Goal: Task Accomplishment & Management: Manage account settings

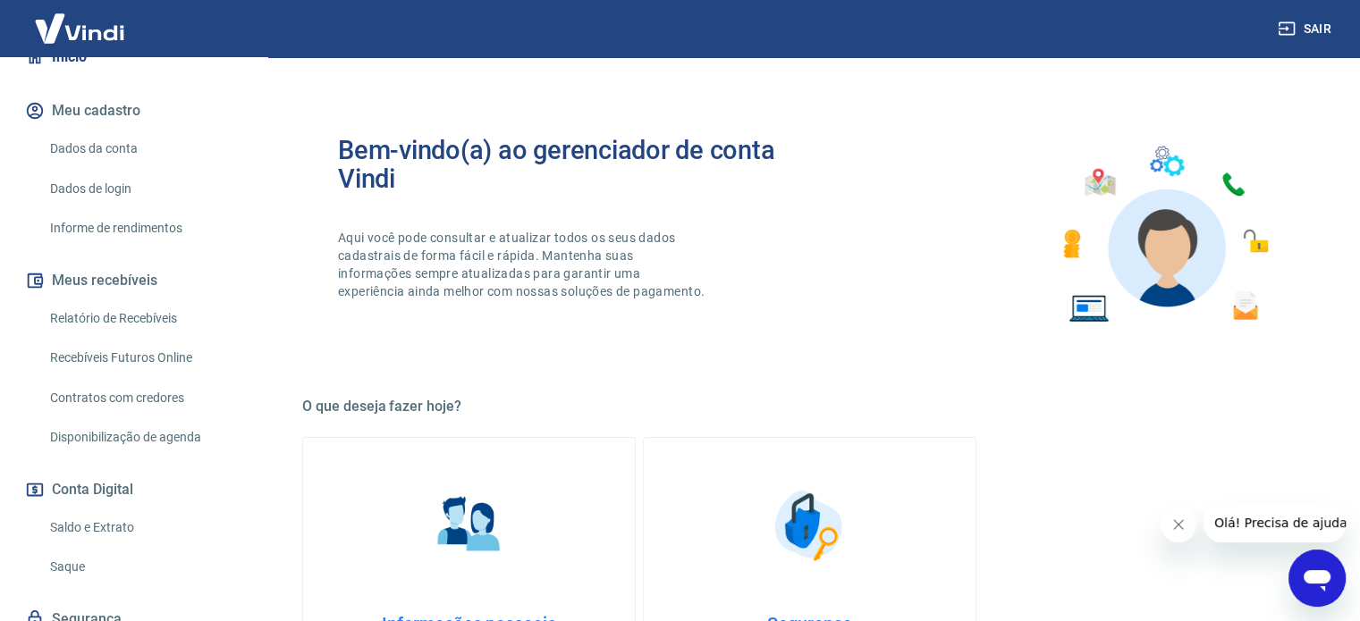
scroll to position [238, 0]
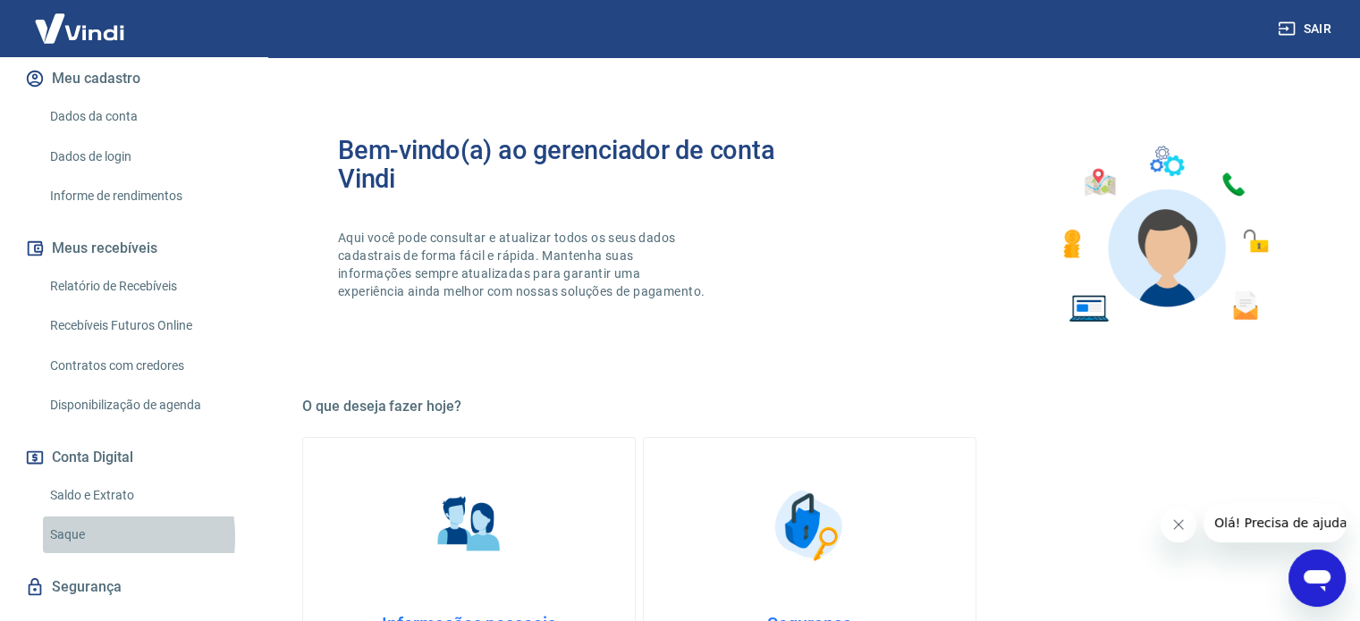
click at [79, 518] on link "Saque" at bounding box center [144, 535] width 203 height 37
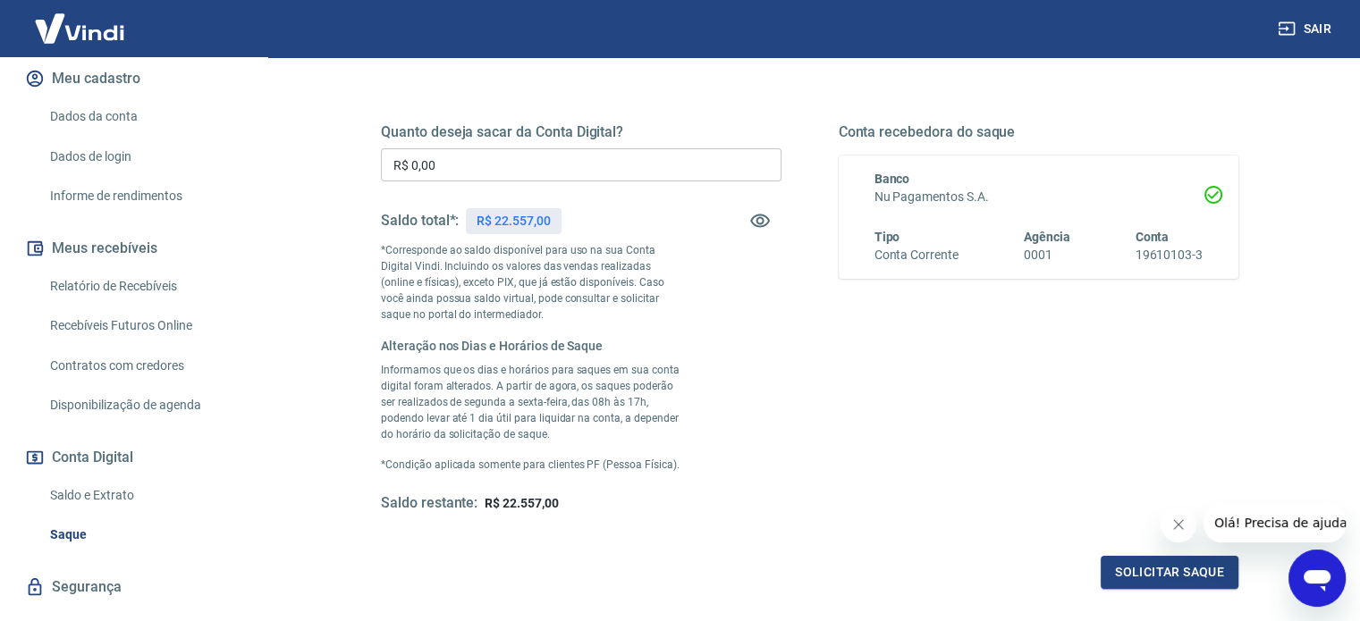
scroll to position [238, 0]
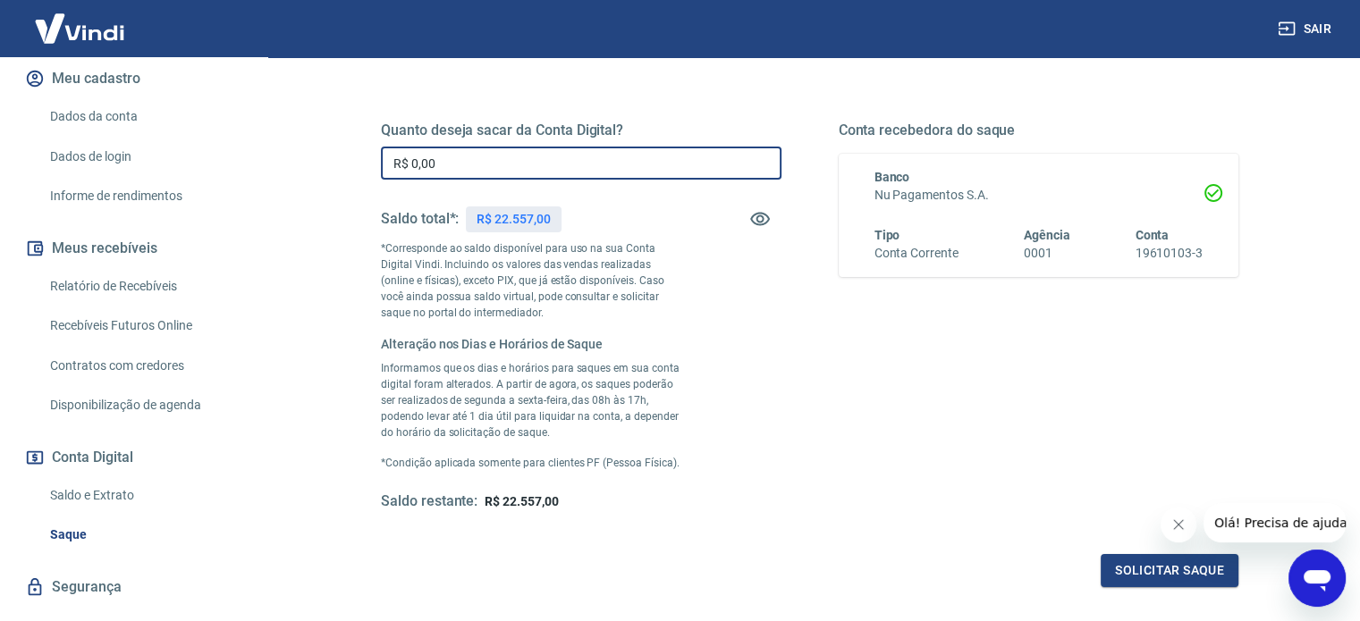
click at [436, 161] on input "R$ 0,00" at bounding box center [581, 163] width 400 height 33
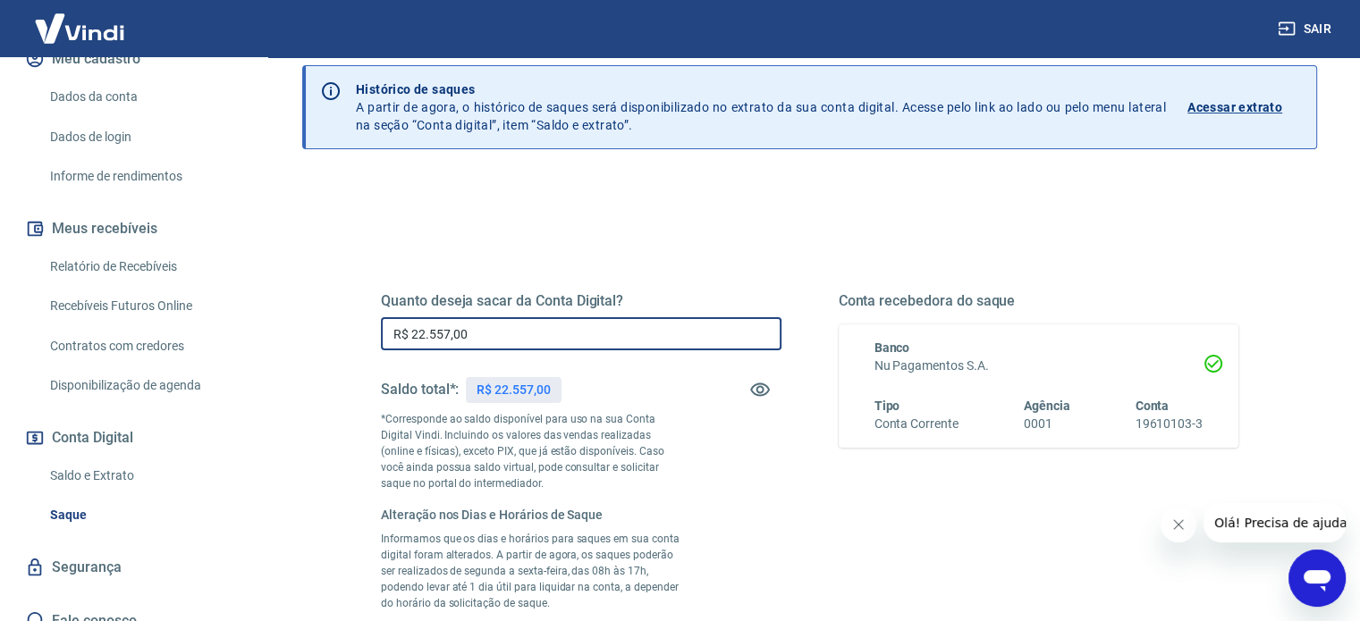
scroll to position [0, 0]
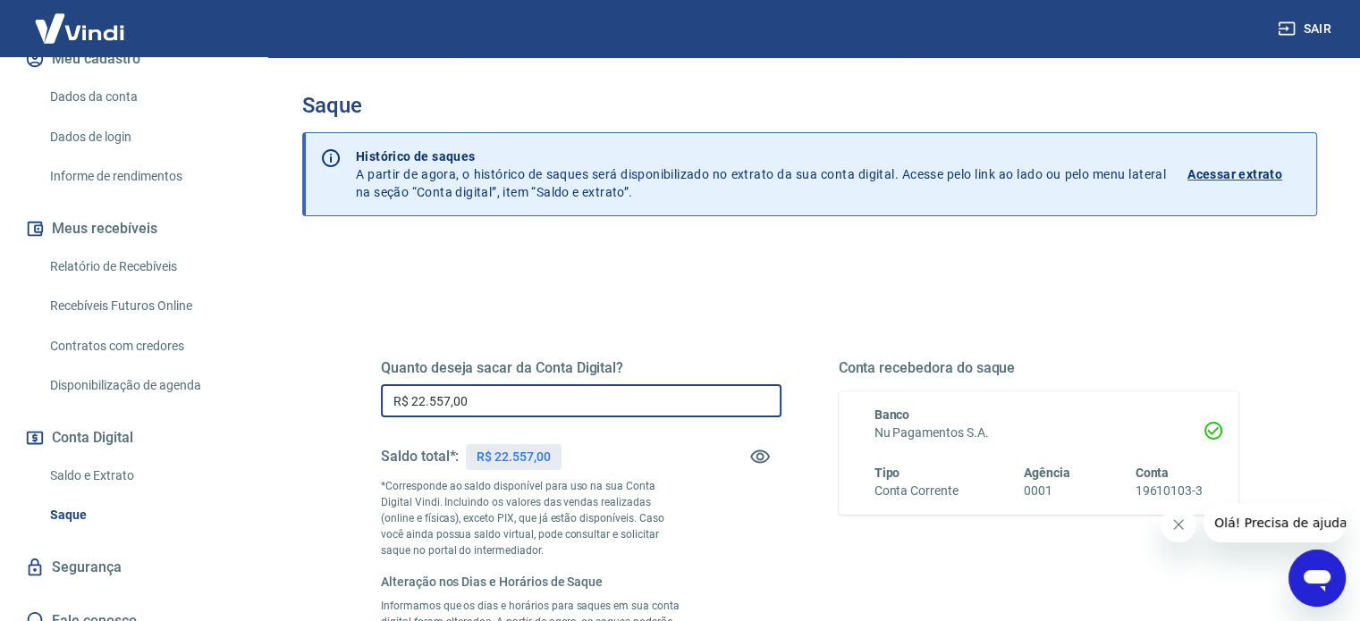
type input "R$ 22.557,00"
click at [1248, 172] on p "Acessar extrato" at bounding box center [1234, 174] width 95 height 18
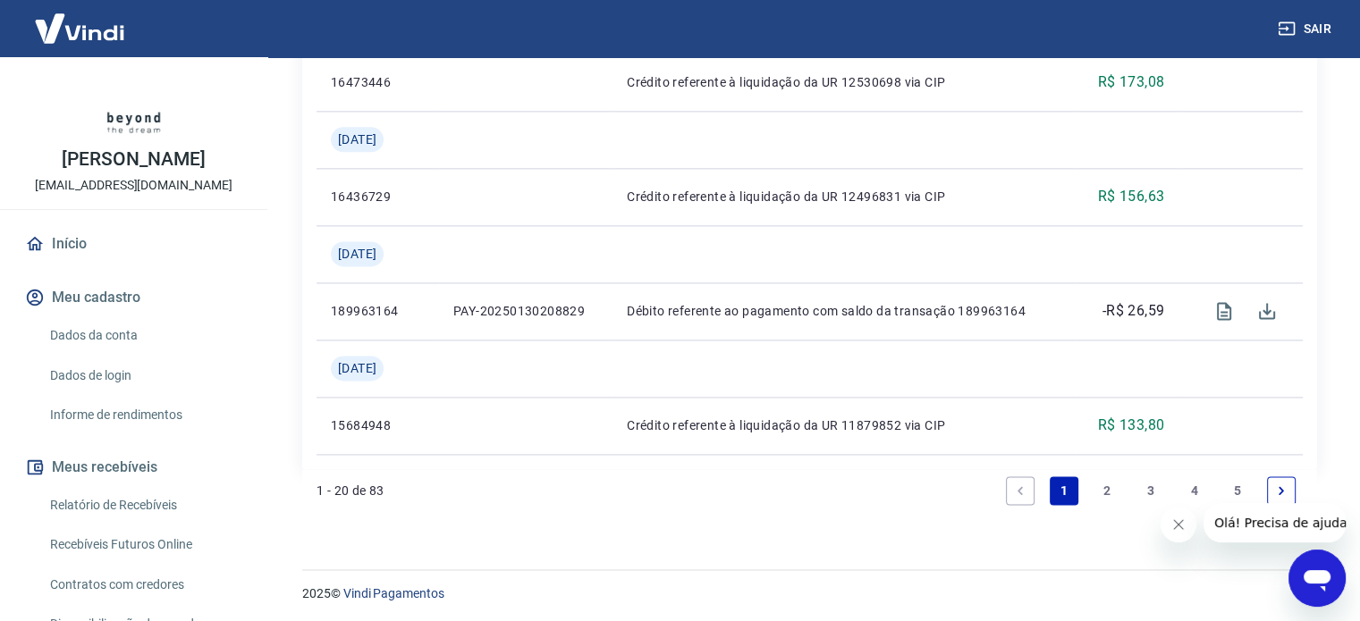
scroll to position [2394, 0]
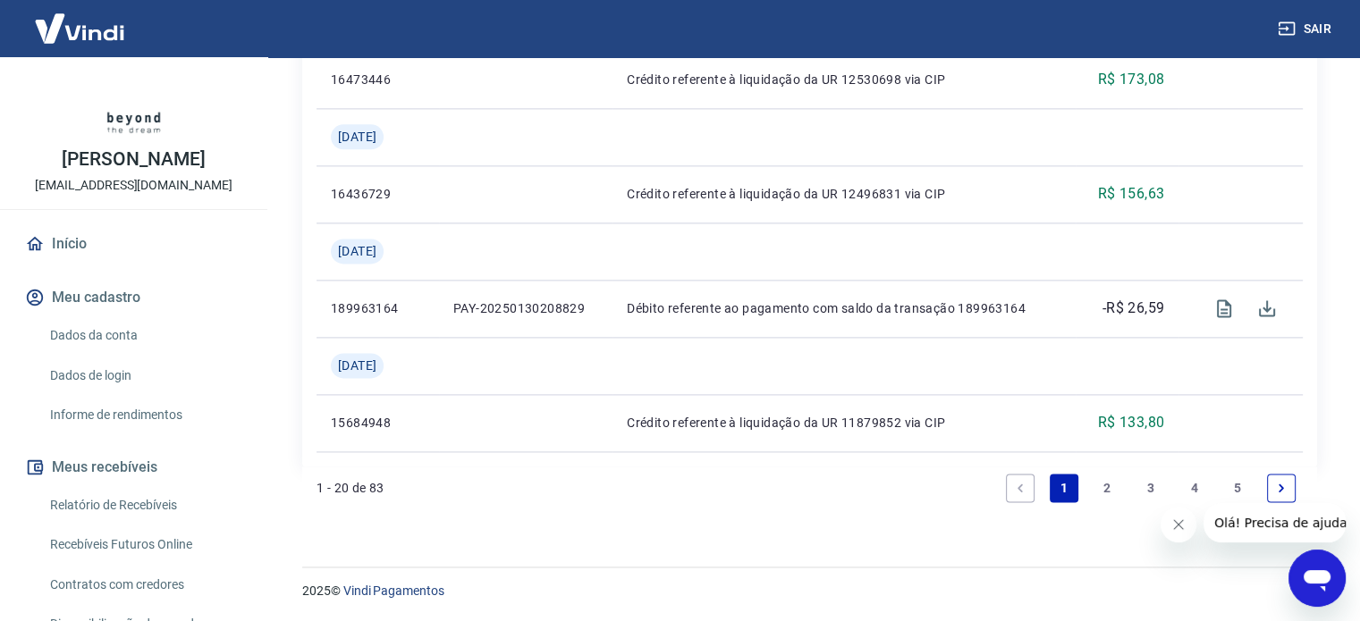
click at [1292, 489] on link "Next page" at bounding box center [1281, 488] width 29 height 29
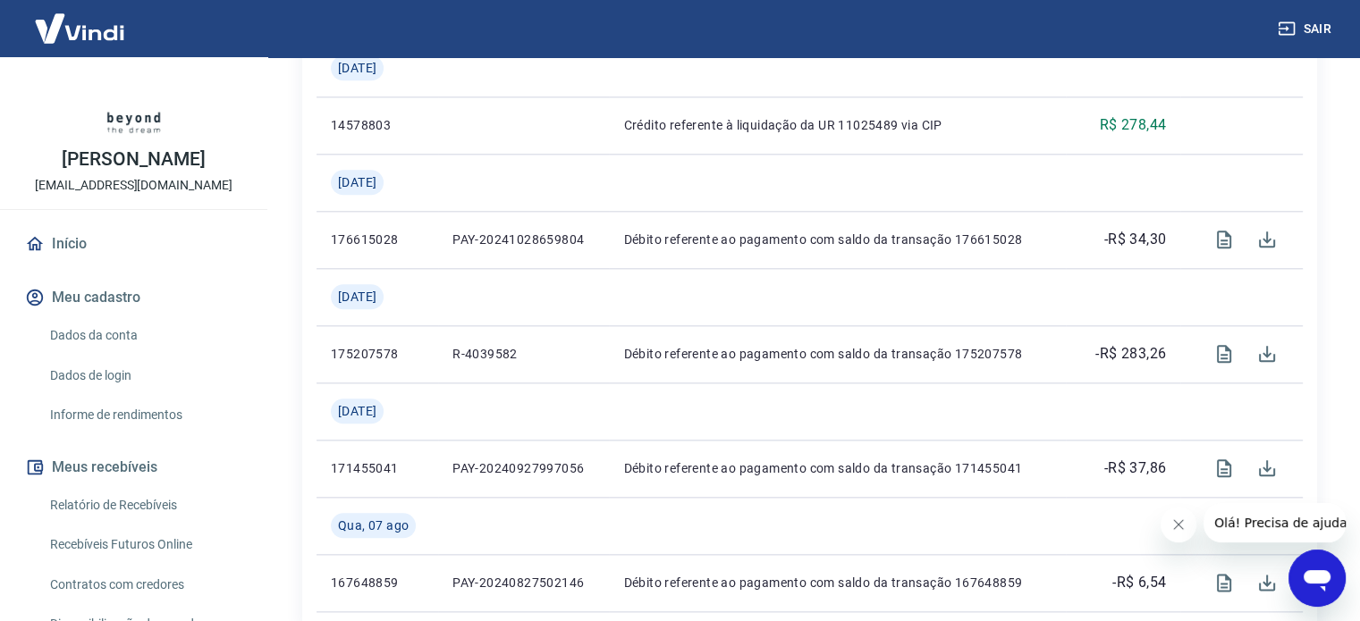
scroll to position [2165, 0]
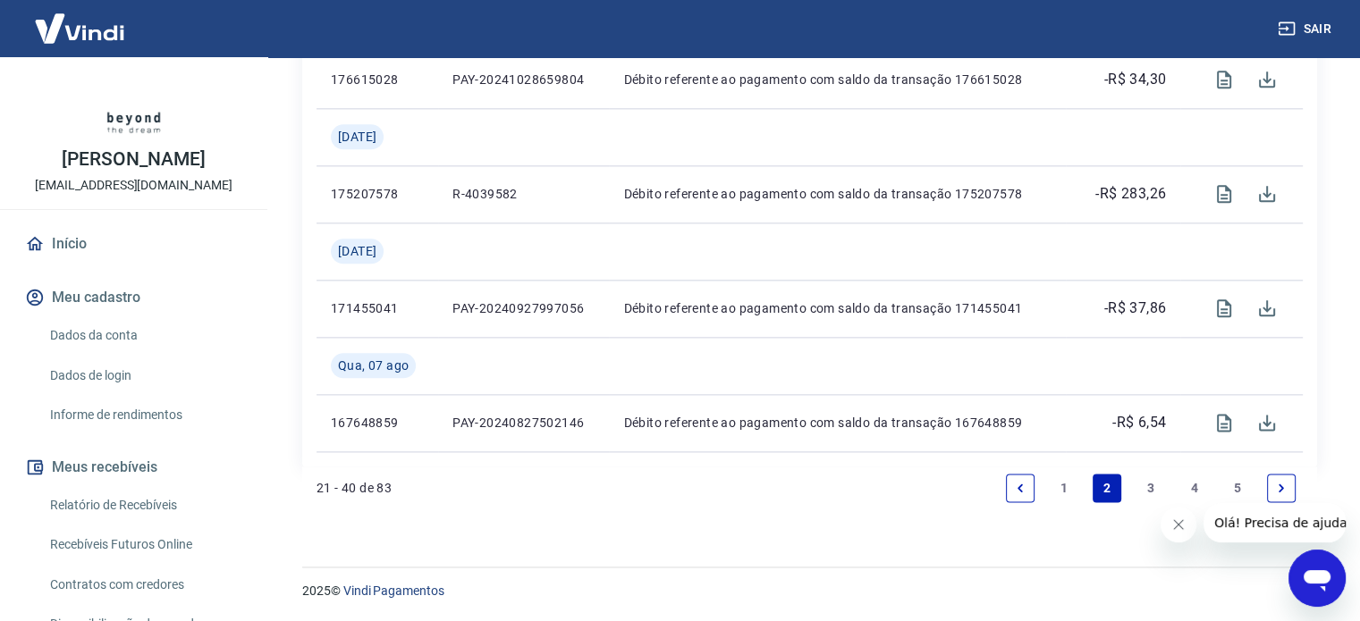
click at [1239, 483] on link "5" at bounding box center [1237, 488] width 29 height 29
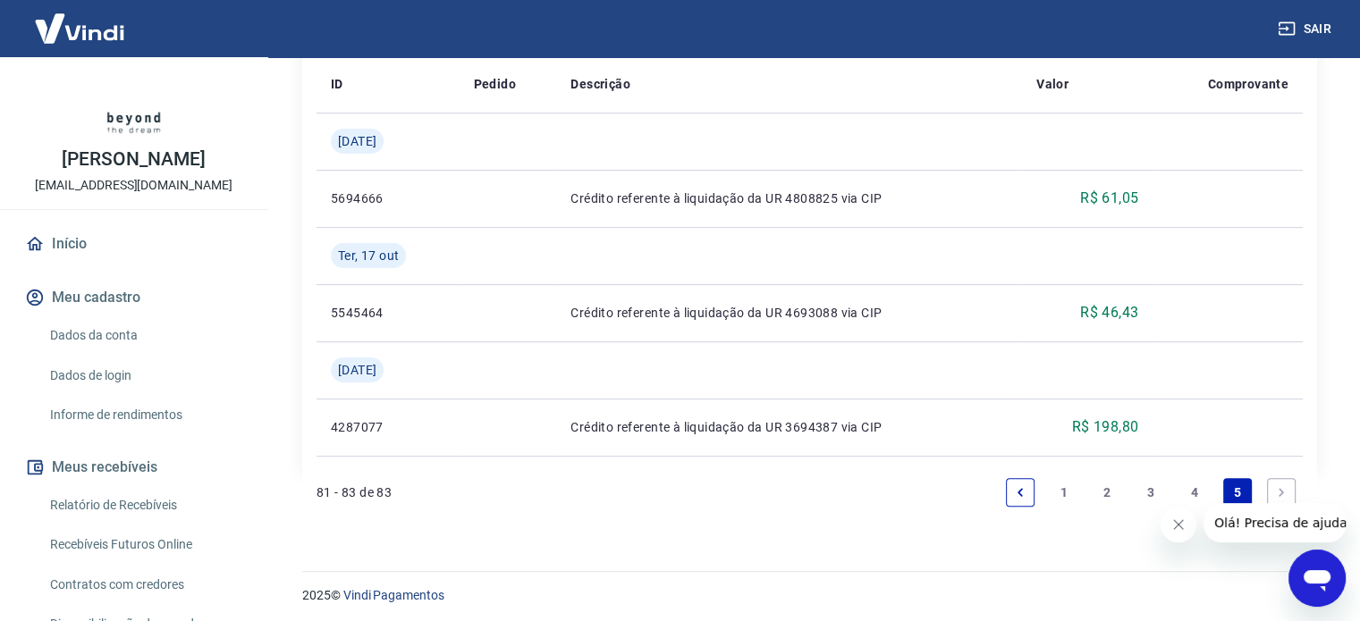
scroll to position [449, 0]
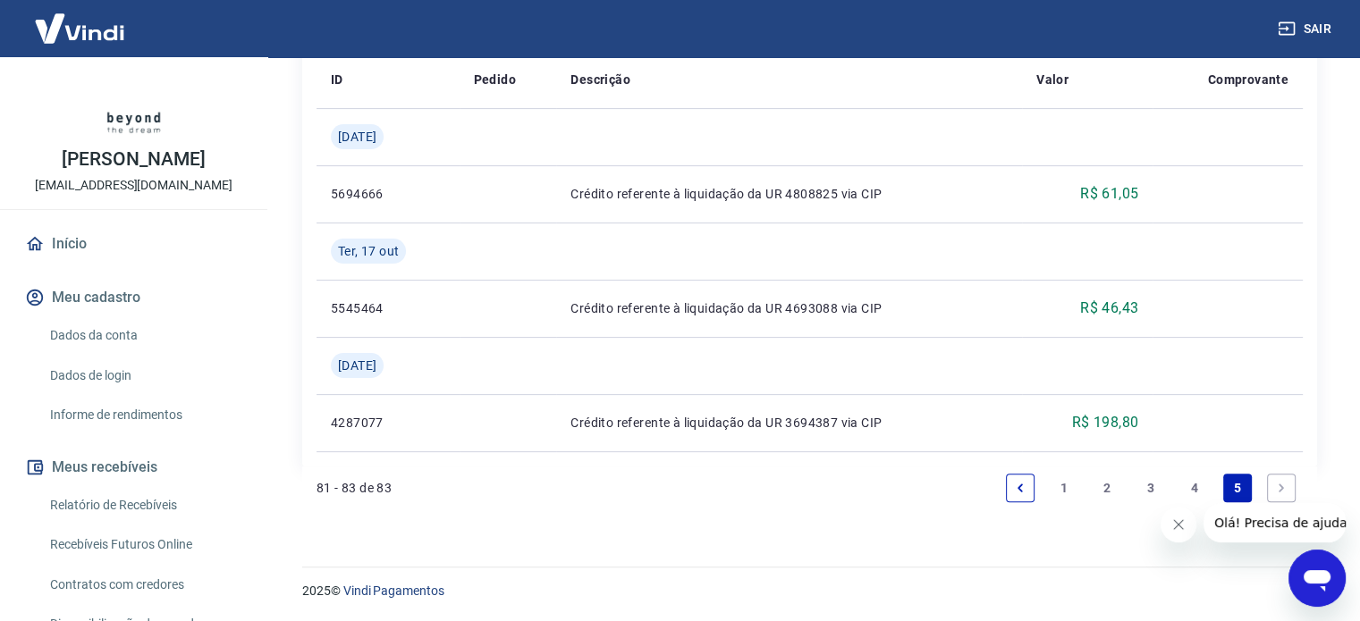
click at [1060, 485] on link "1" at bounding box center [1063, 488] width 29 height 29
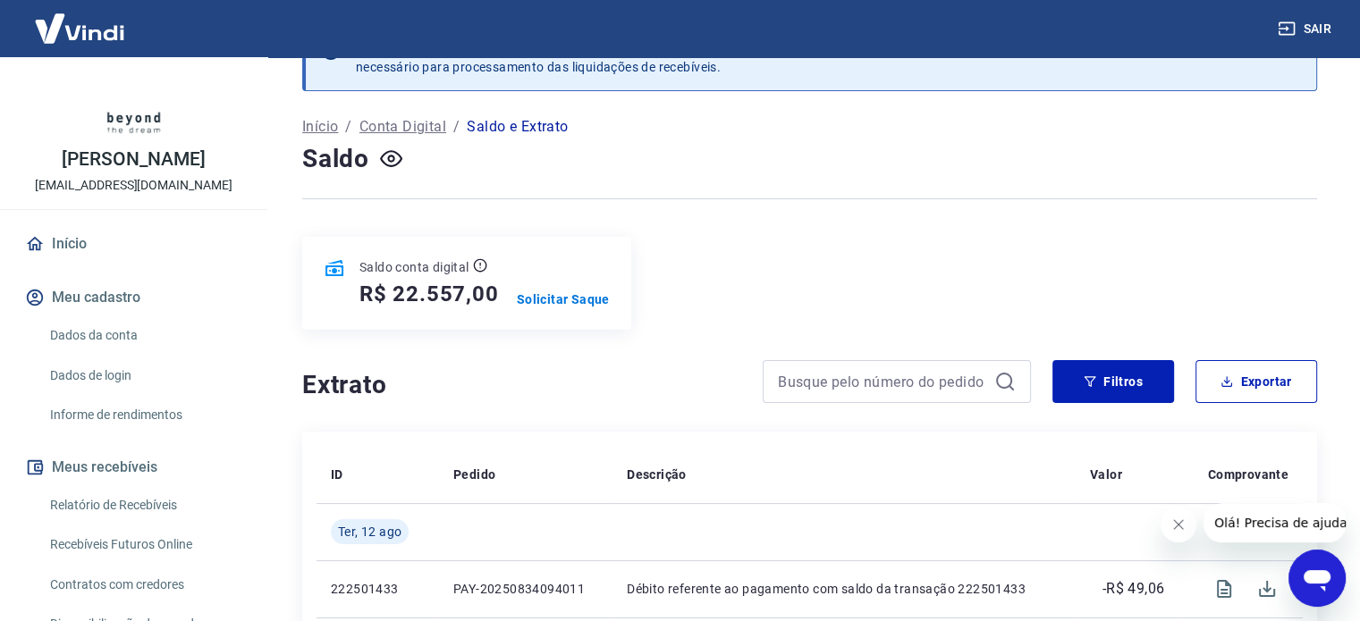
scroll to position [238, 0]
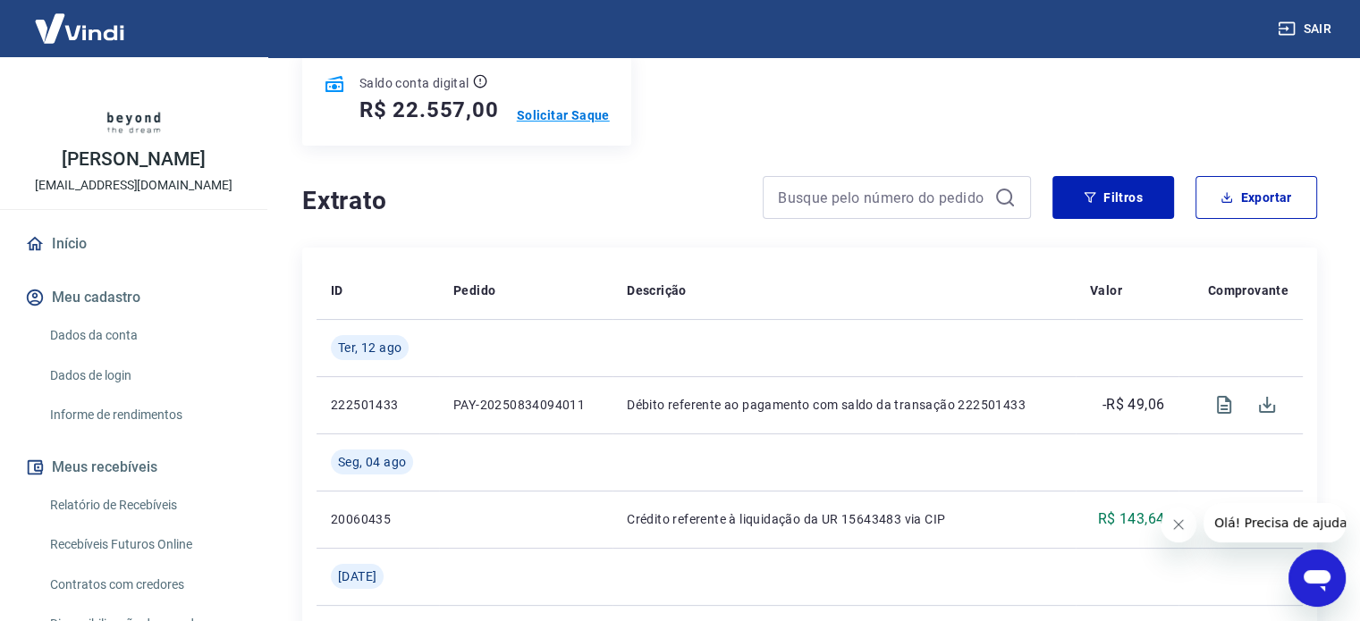
click at [565, 117] on p "Solicitar Saque" at bounding box center [563, 115] width 93 height 18
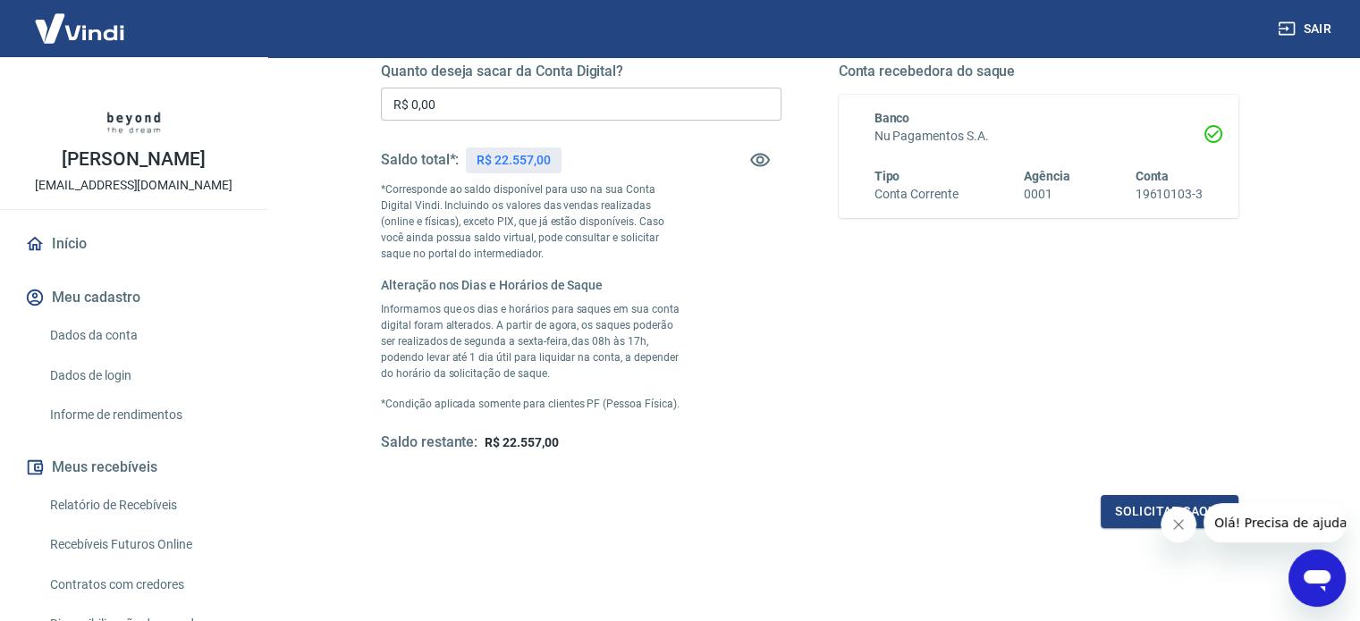
scroll to position [292, 0]
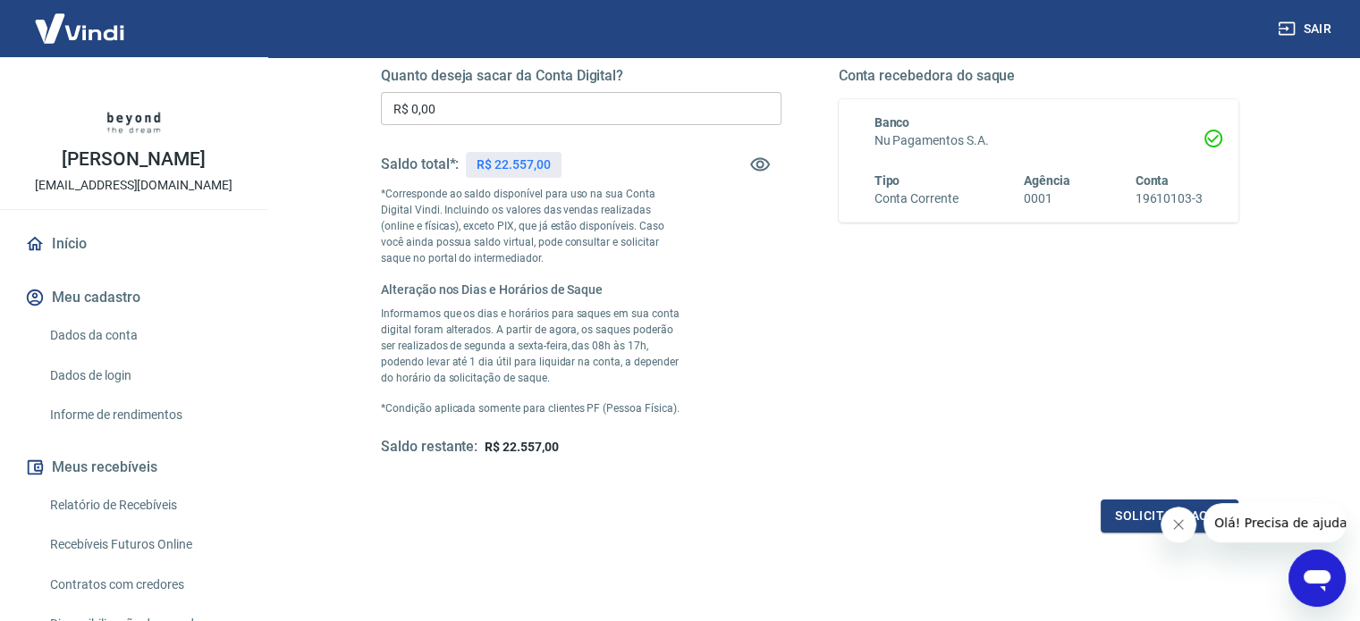
click at [489, 113] on input "R$ 0,00" at bounding box center [581, 108] width 400 height 33
drag, startPoint x: 480, startPoint y: 119, endPoint x: 411, endPoint y: 115, distance: 68.9
click at [404, 114] on input "R$ 0,00" at bounding box center [581, 108] width 400 height 33
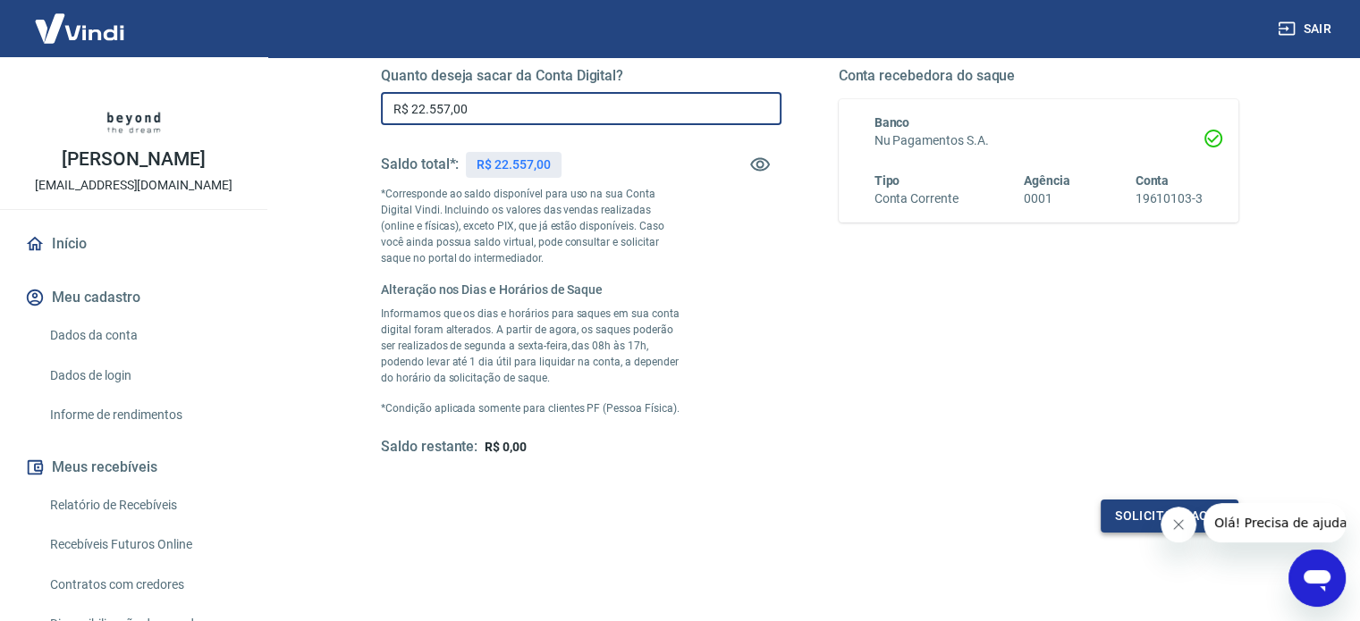
type input "R$ 22.557,00"
click at [1133, 511] on button "Solicitar saque" at bounding box center [1169, 516] width 138 height 33
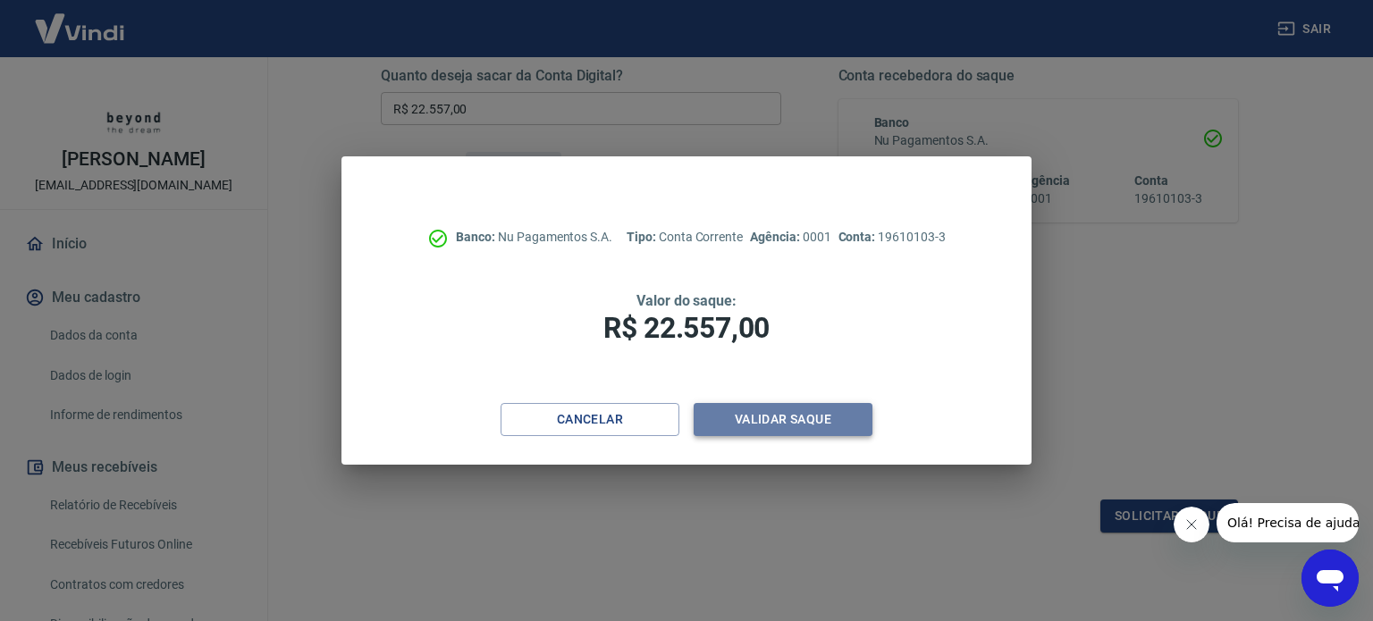
click at [770, 419] on button "Validar saque" at bounding box center [783, 419] width 179 height 33
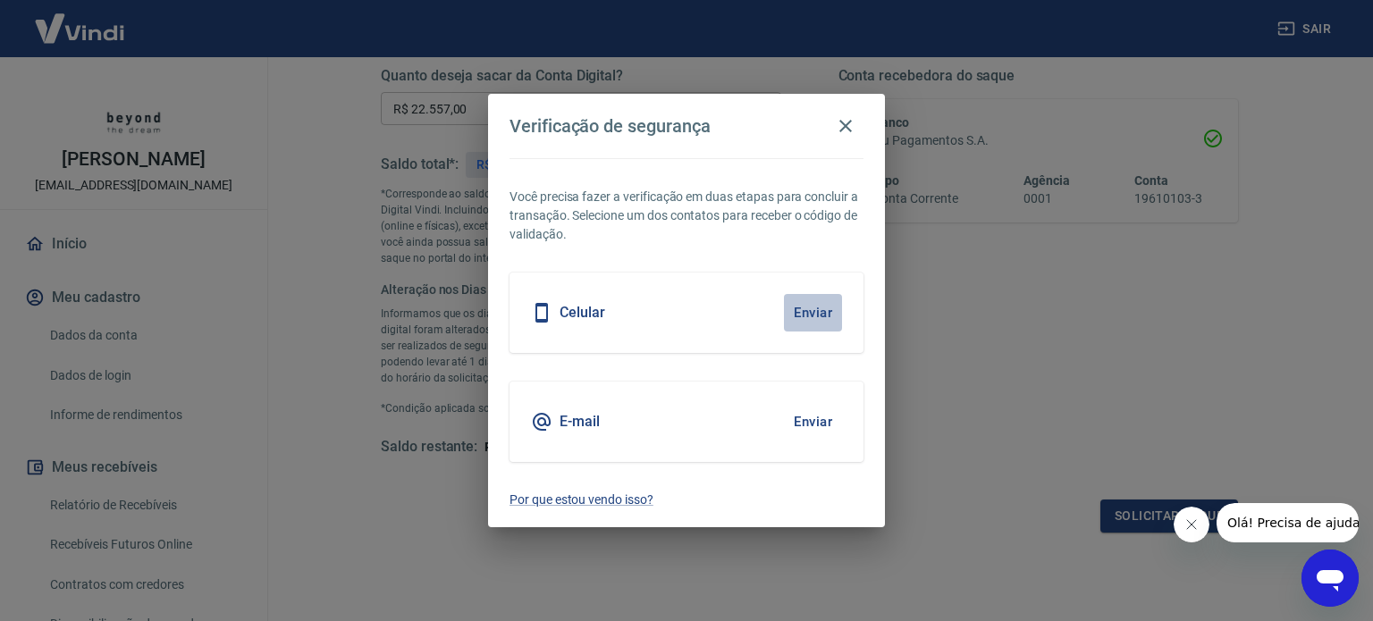
click at [824, 313] on button "Enviar" at bounding box center [813, 313] width 58 height 38
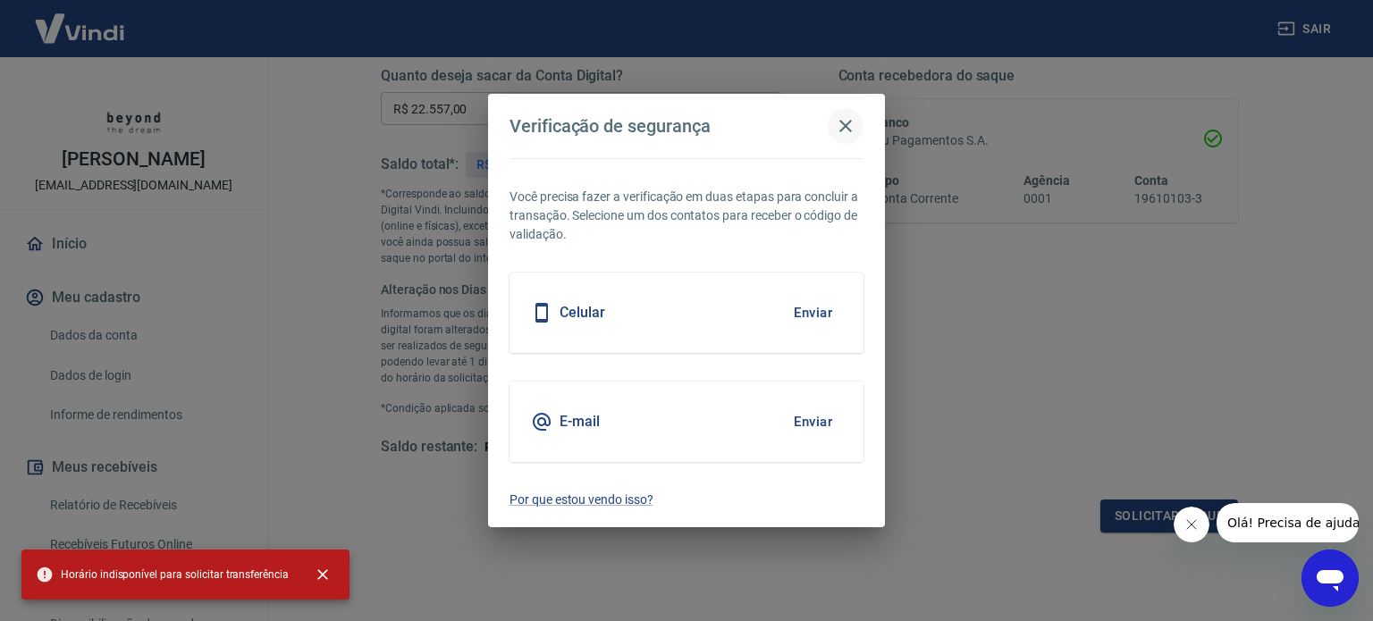
click at [847, 119] on icon "button" at bounding box center [845, 125] width 21 height 21
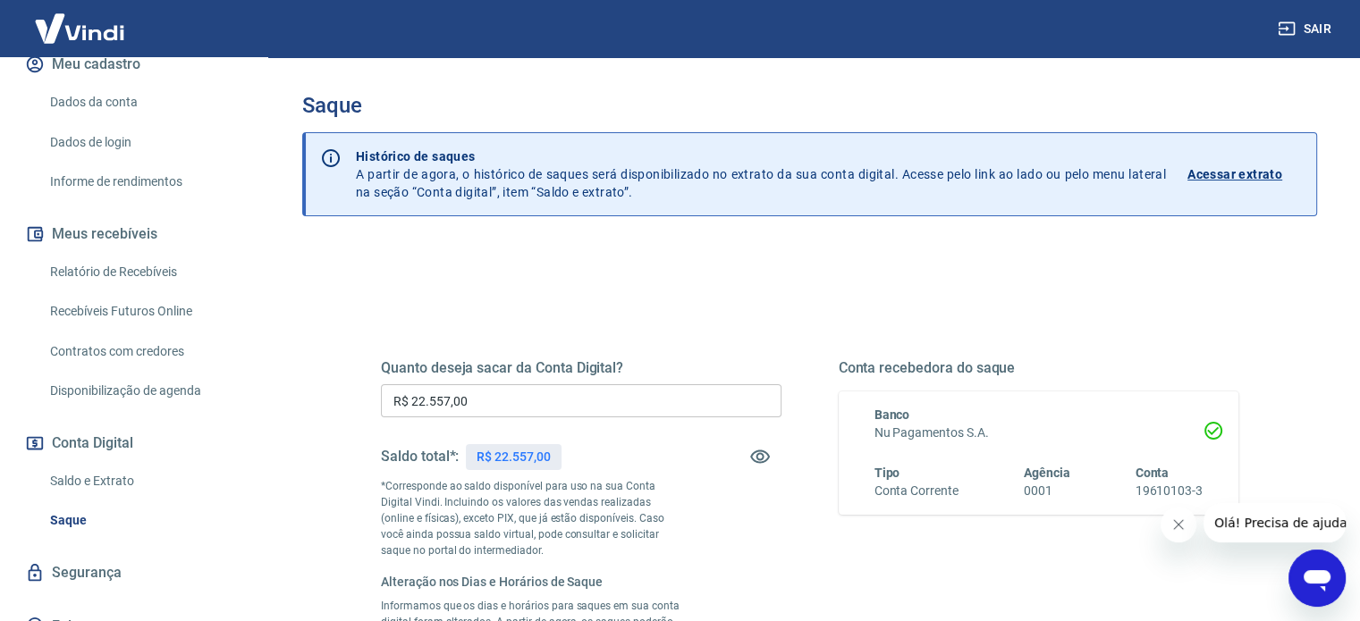
scroll to position [238, 0]
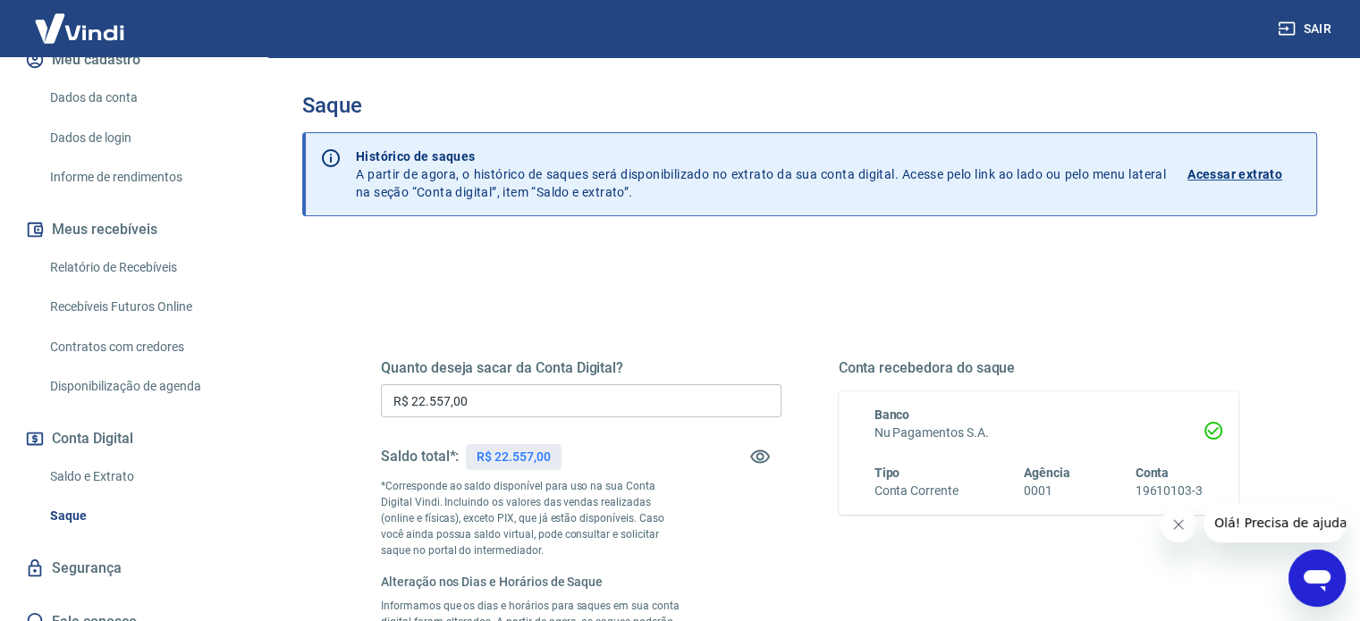
click at [138, 265] on link "Relatório de Recebíveis" at bounding box center [144, 267] width 203 height 37
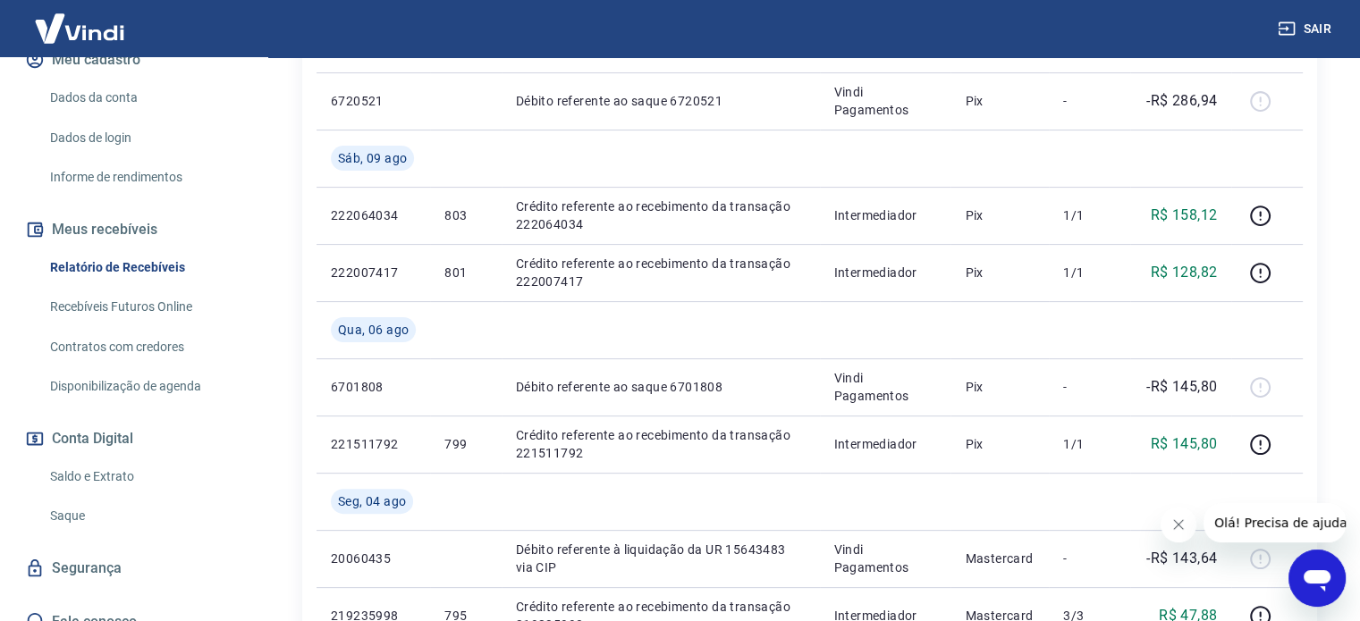
scroll to position [476, 0]
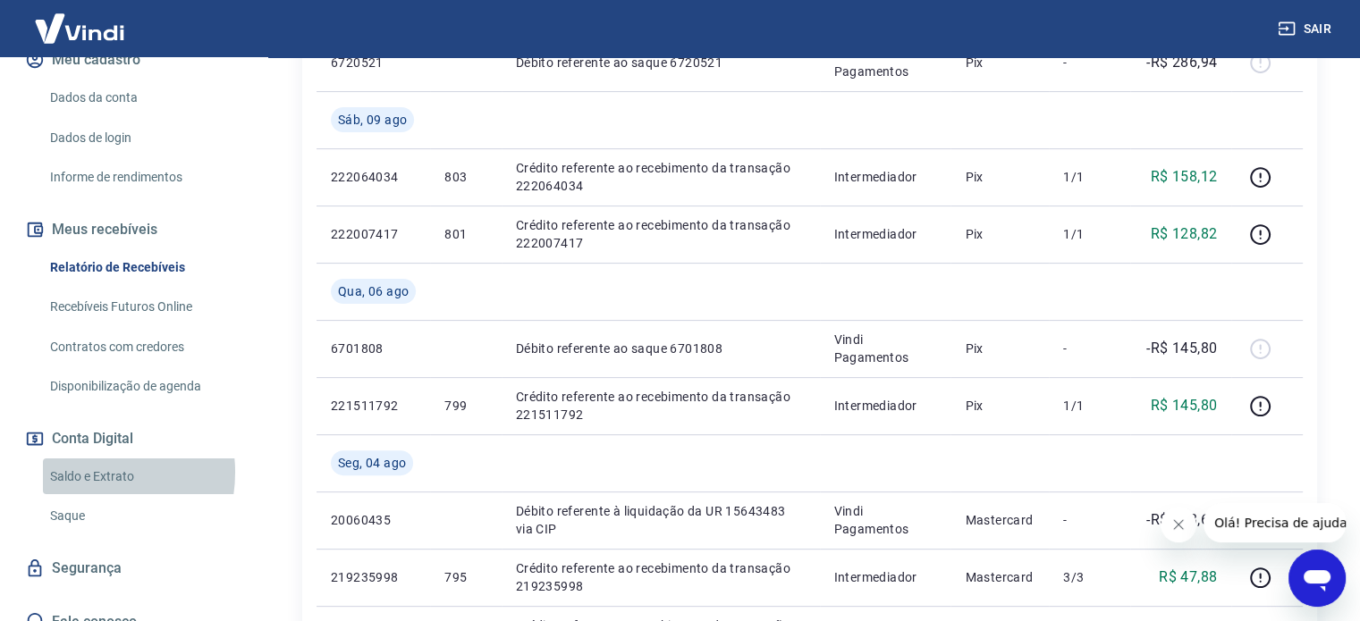
click at [80, 472] on link "Saldo e Extrato" at bounding box center [144, 477] width 203 height 37
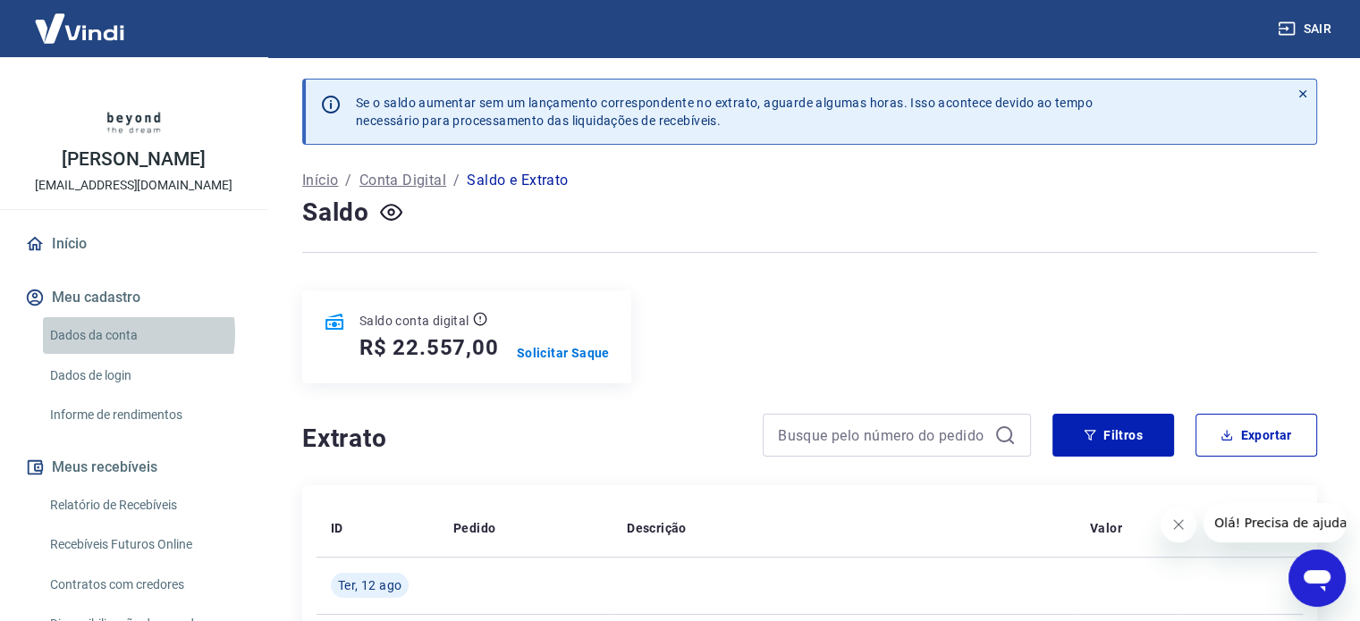
click at [98, 333] on link "Dados da conta" at bounding box center [144, 335] width 203 height 37
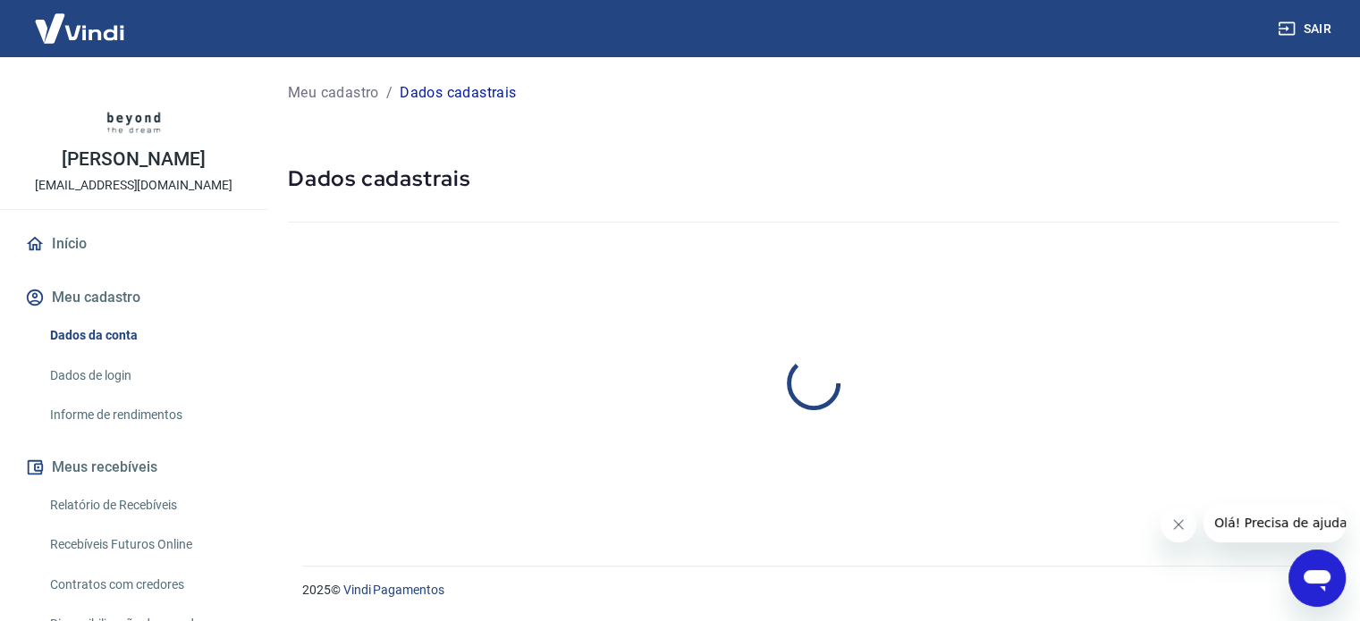
select select "PR"
select select "business"
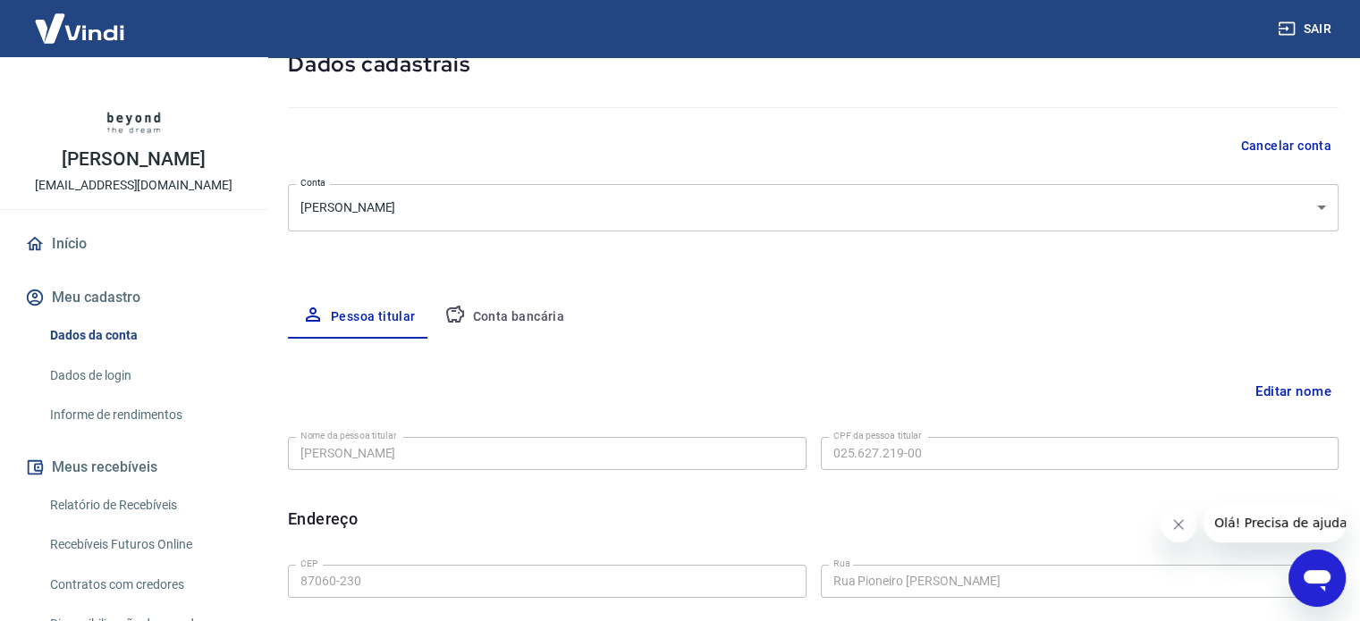
scroll to position [119, 0]
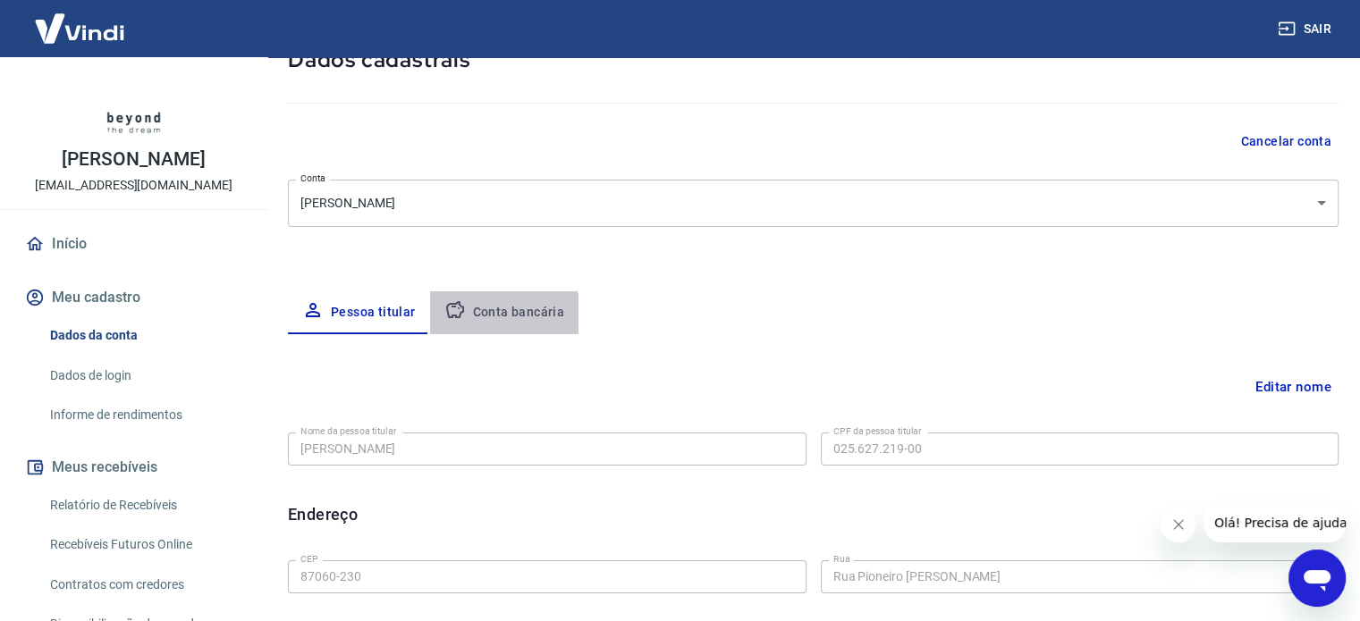
click at [492, 316] on button "Conta bancária" at bounding box center [504, 312] width 149 height 43
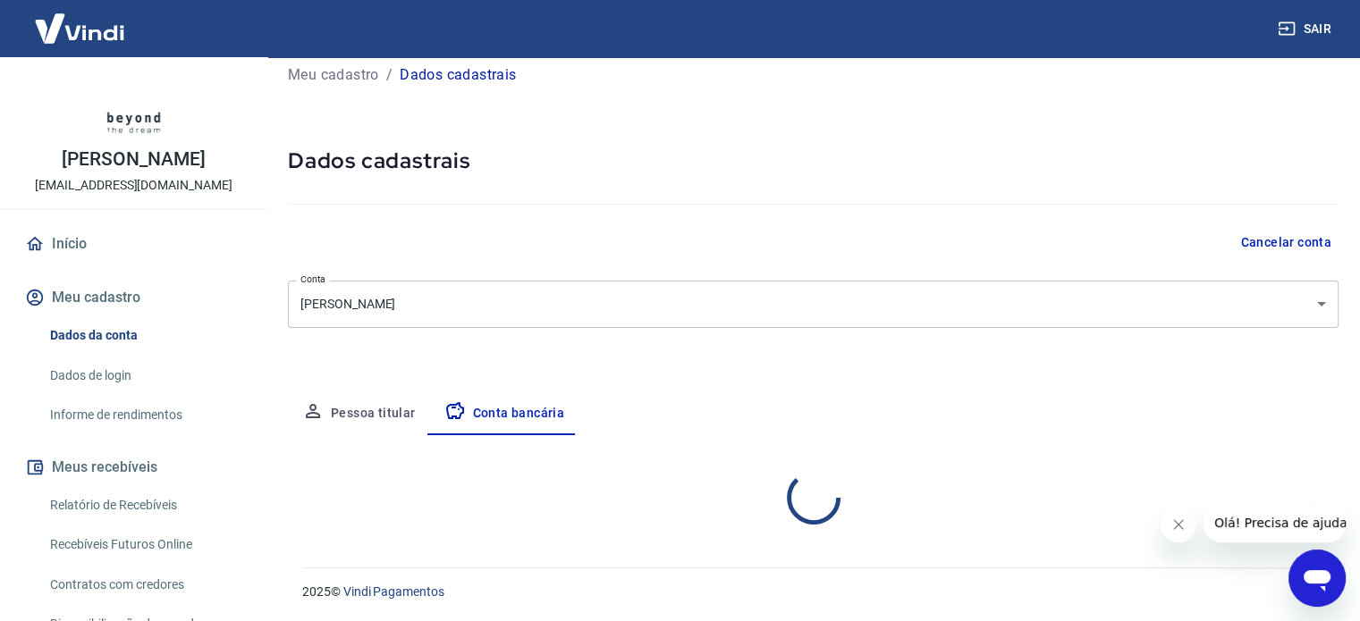
select select "1"
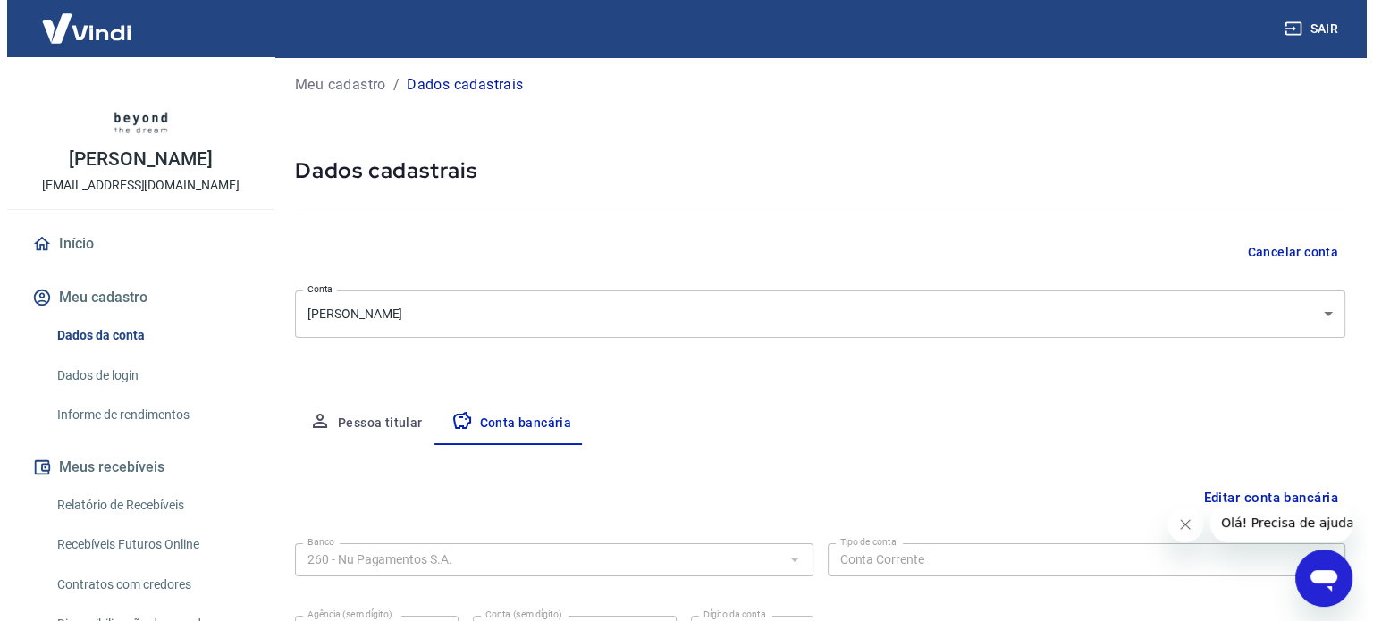
scroll to position [0, 0]
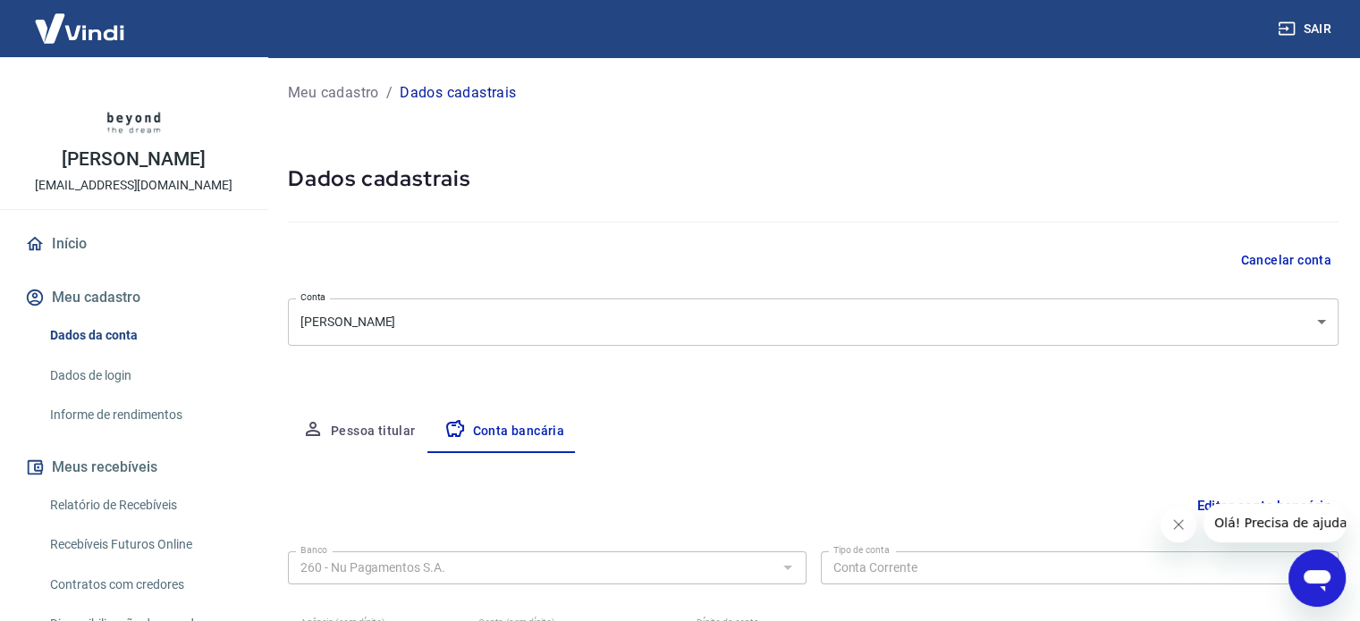
click at [104, 421] on link "Informe de rendimentos" at bounding box center [144, 415] width 203 height 37
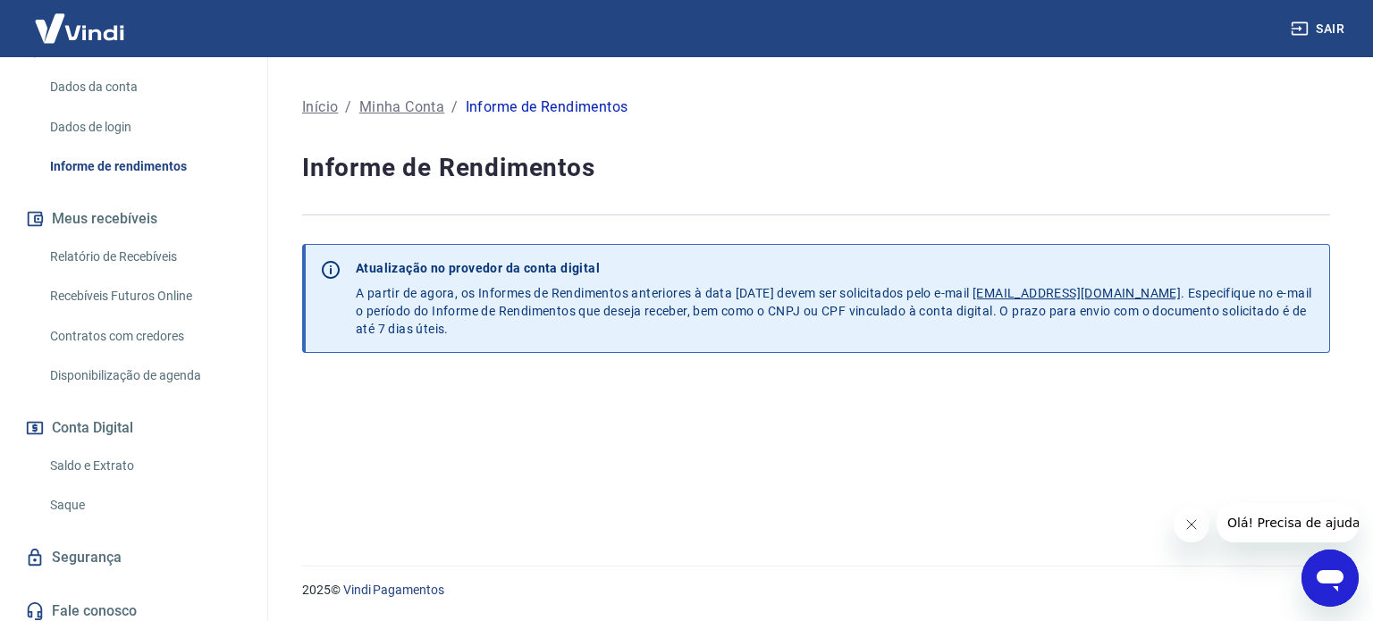
scroll to position [257, 0]
